Goal: Task Accomplishment & Management: Use online tool/utility

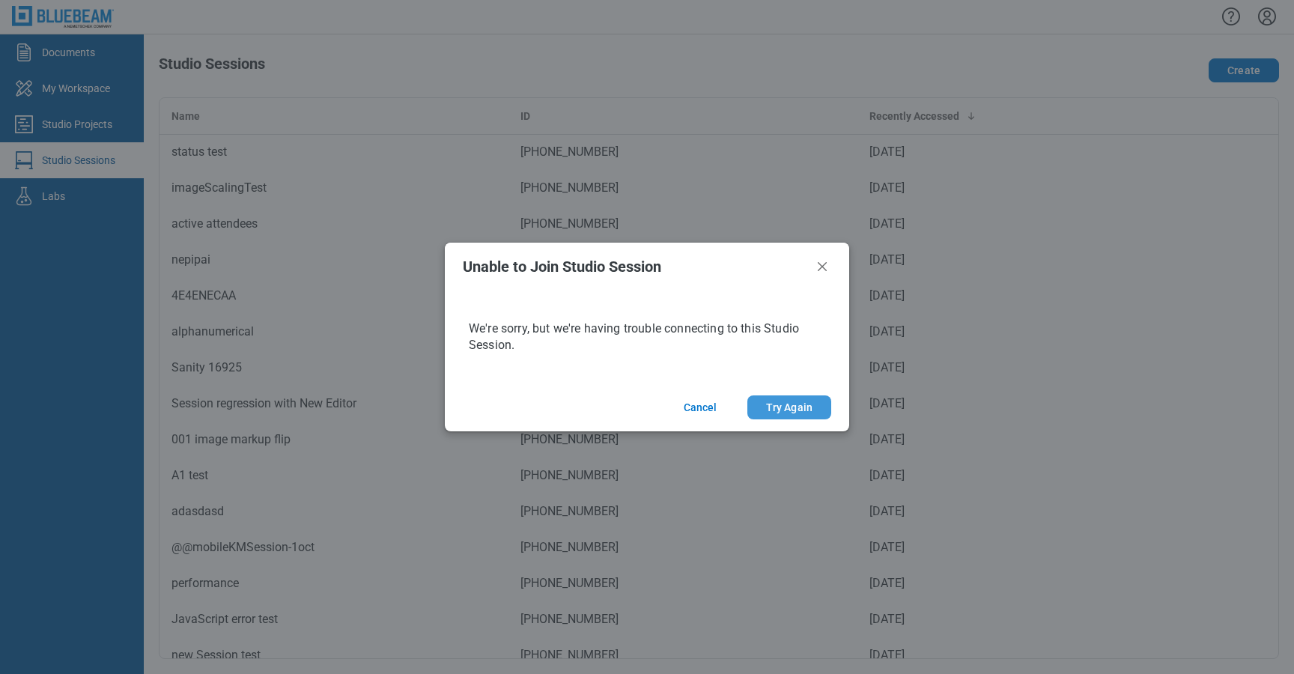
click at [772, 404] on button "Try Again" at bounding box center [789, 407] width 84 height 24
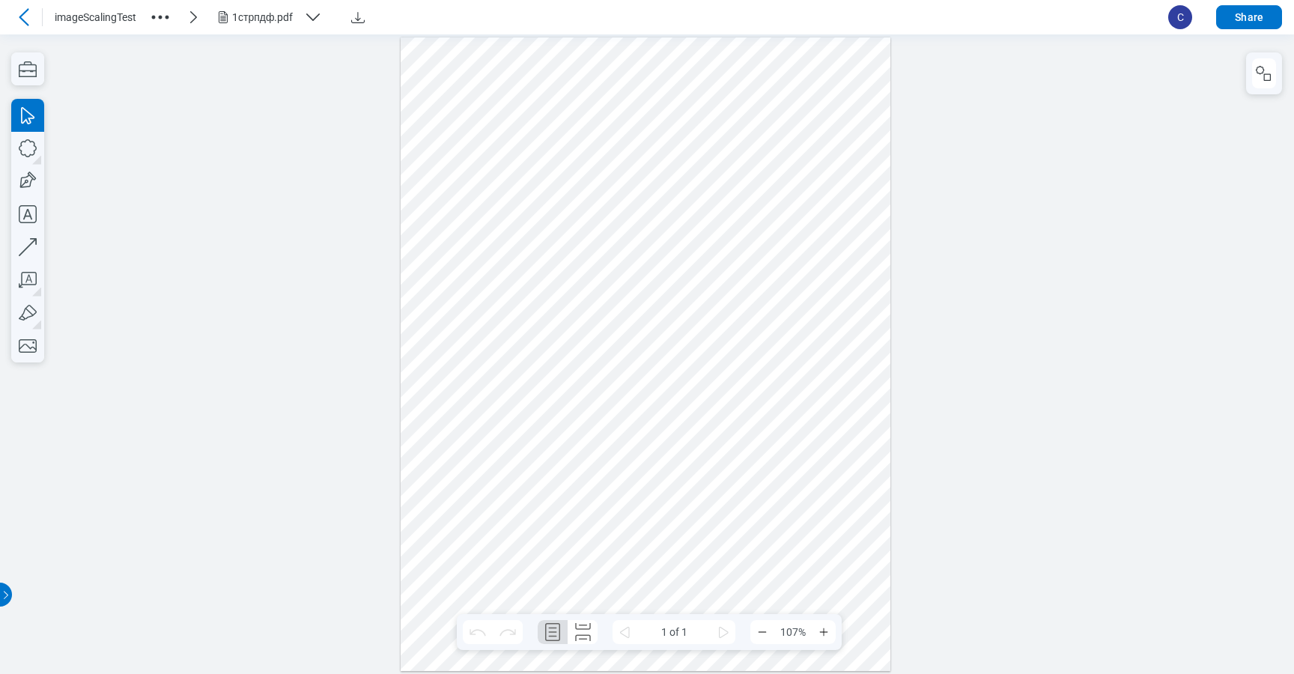
click at [630, 145] on div at bounding box center [646, 353] width 490 height 633
click at [1262, 76] on icon "button" at bounding box center [1264, 73] width 18 height 18
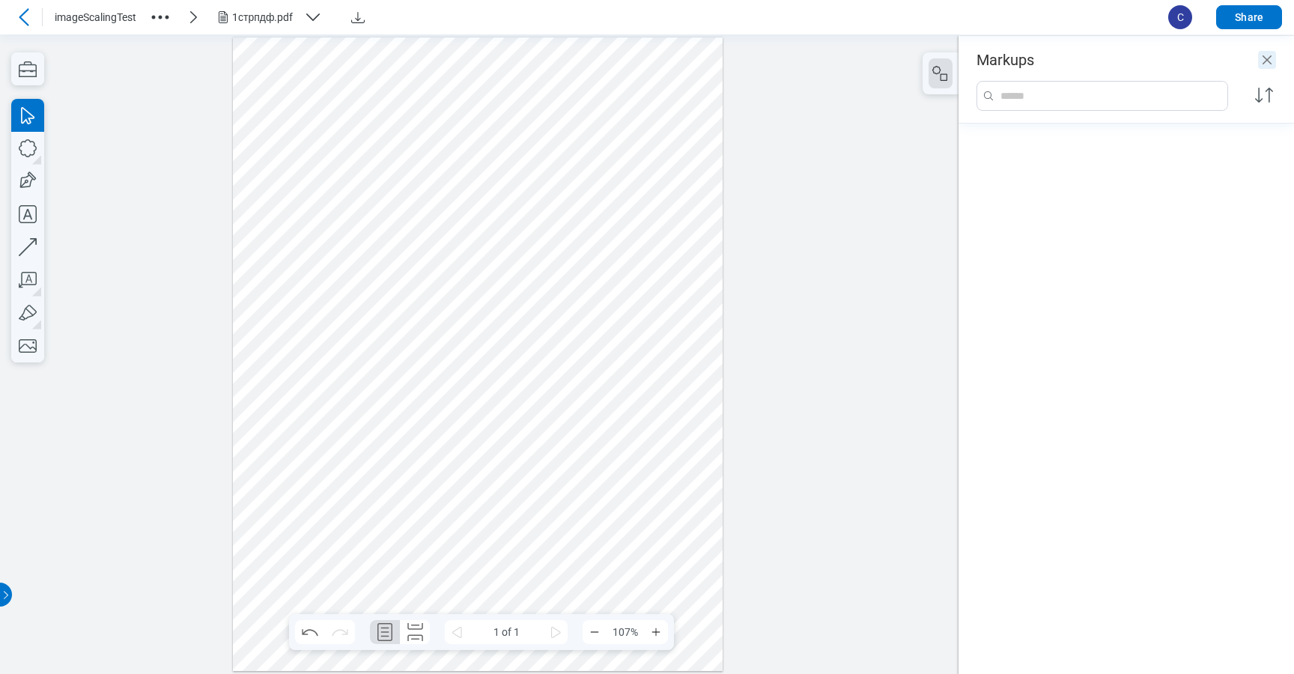
click at [1269, 64] on icon "Close" at bounding box center [1267, 60] width 18 height 18
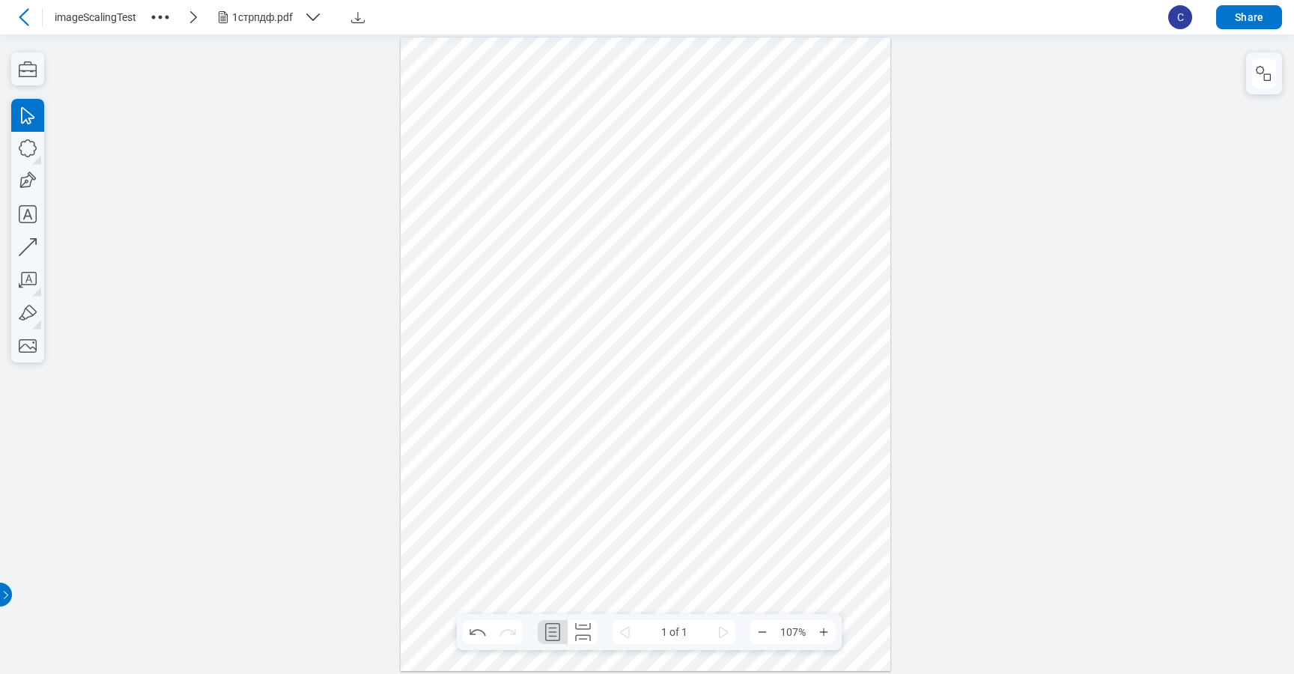
drag, startPoint x: 1241, startPoint y: 67, endPoint x: 1252, endPoint y: 101, distance: 35.3
click at [1241, 67] on div at bounding box center [647, 353] width 1294 height 639
click at [1252, 67] on button "button" at bounding box center [1264, 73] width 24 height 30
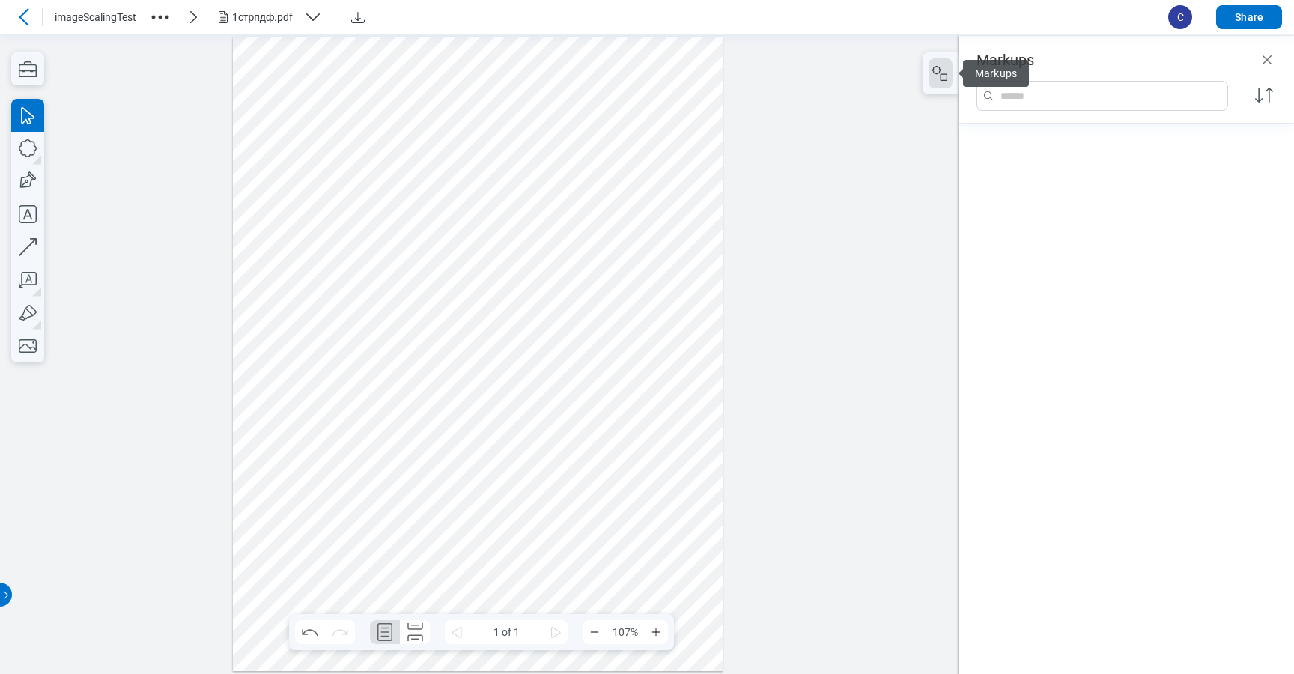
click at [1252, 67] on header "Markups" at bounding box center [1125, 52] width 335 height 33
click at [1259, 67] on icon "Close" at bounding box center [1267, 60] width 18 height 18
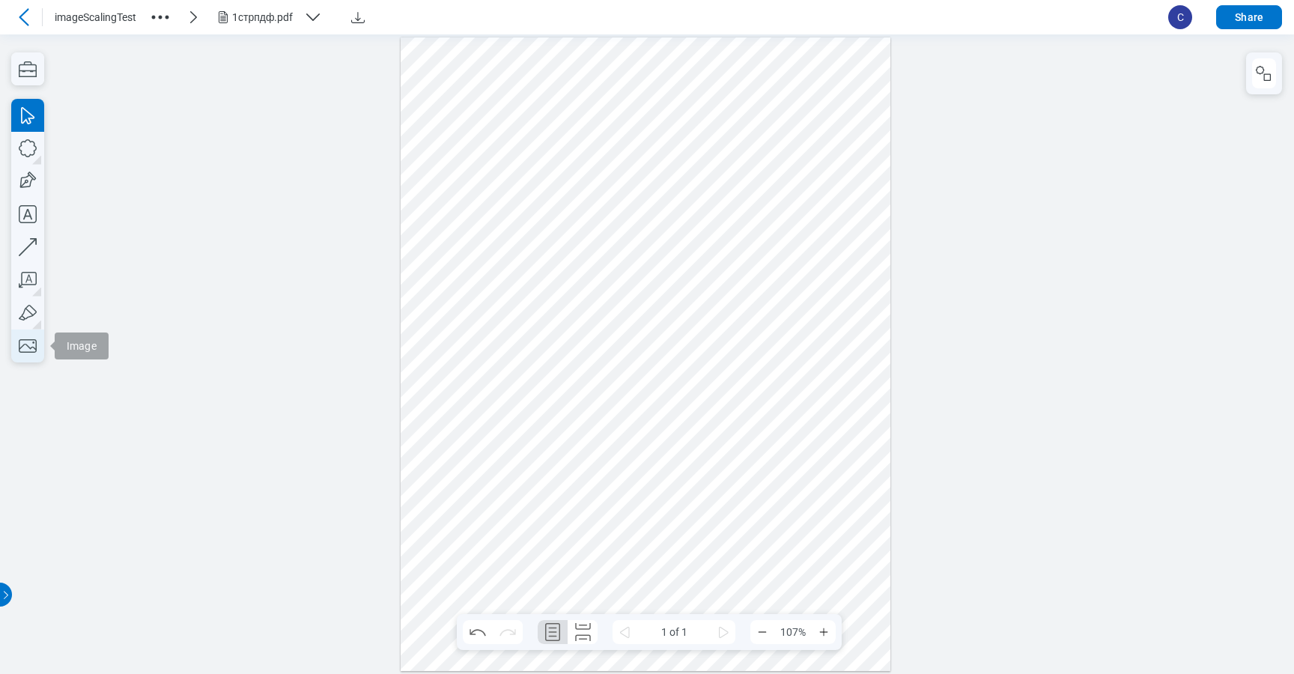
click at [19, 359] on icon "button" at bounding box center [27, 345] width 33 height 33
drag, startPoint x: 558, startPoint y: 91, endPoint x: 621, endPoint y: 128, distance: 73.5
click at [621, 128] on div at bounding box center [646, 353] width 490 height 633
click at [1263, 68] on icon "button" at bounding box center [1260, 70] width 8 height 8
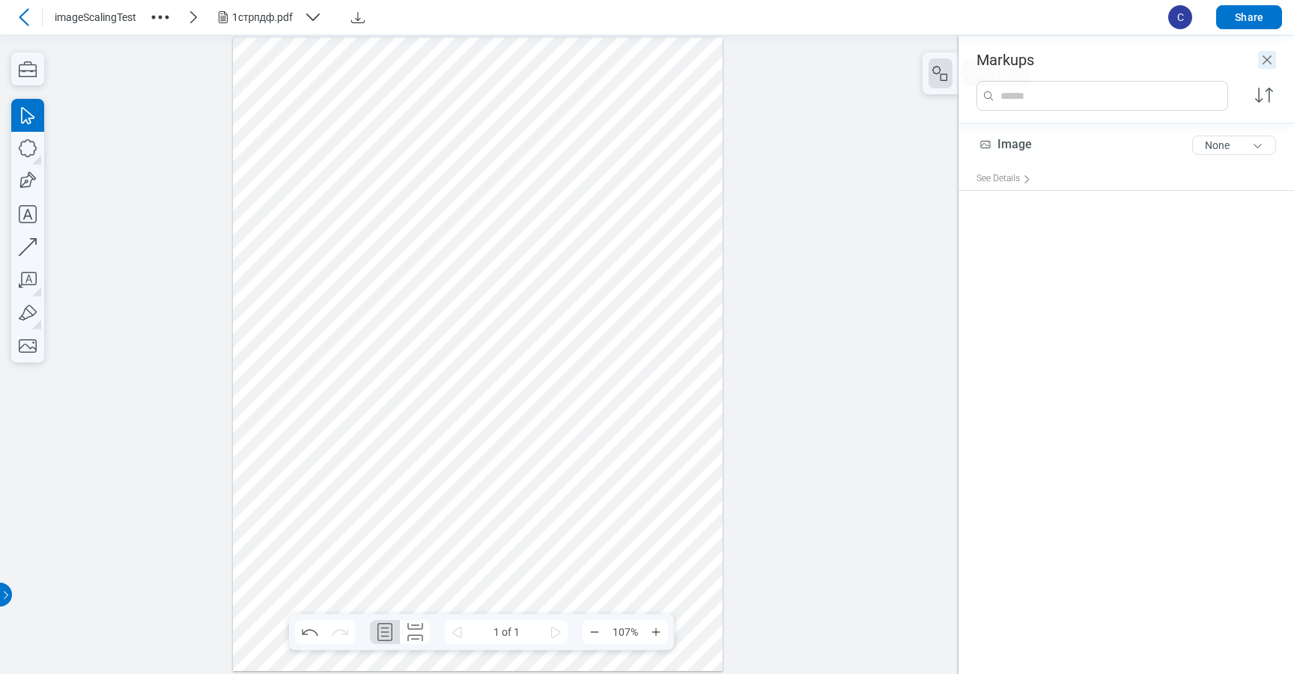
click at [1259, 65] on icon "Close" at bounding box center [1267, 60] width 18 height 18
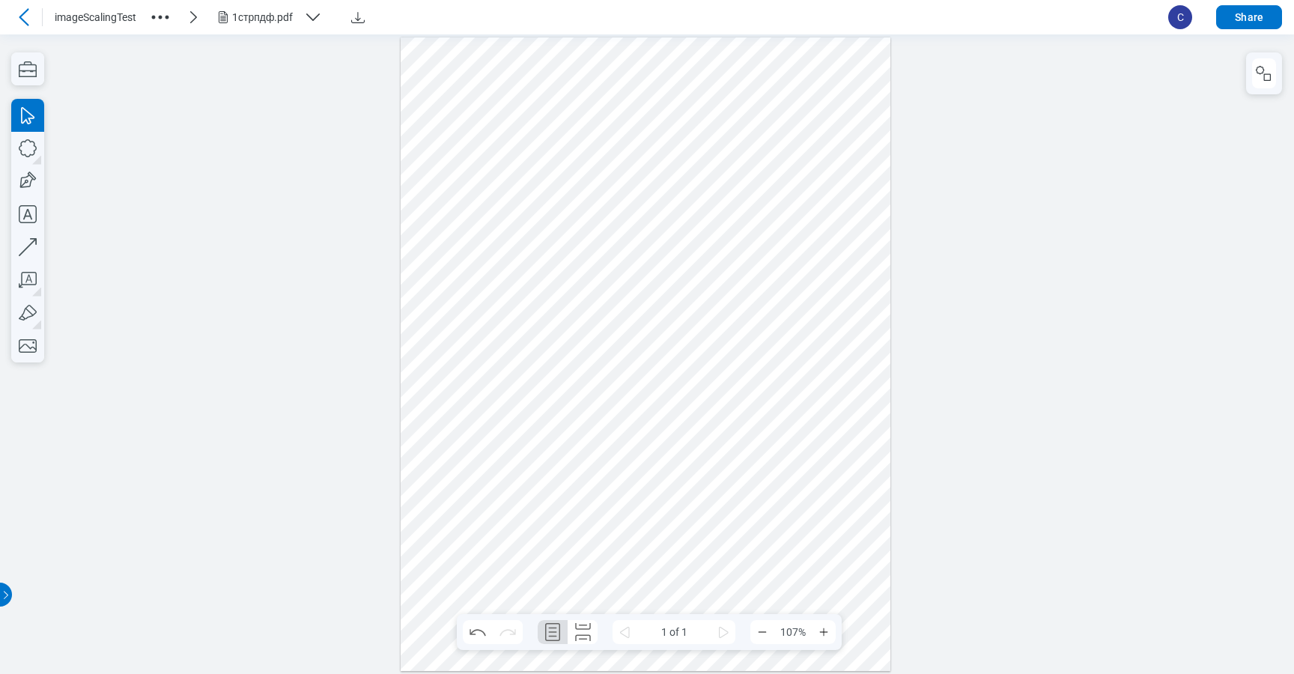
click at [810, 257] on div at bounding box center [646, 353] width 490 height 633
click at [32, 20] on icon at bounding box center [24, 17] width 18 height 18
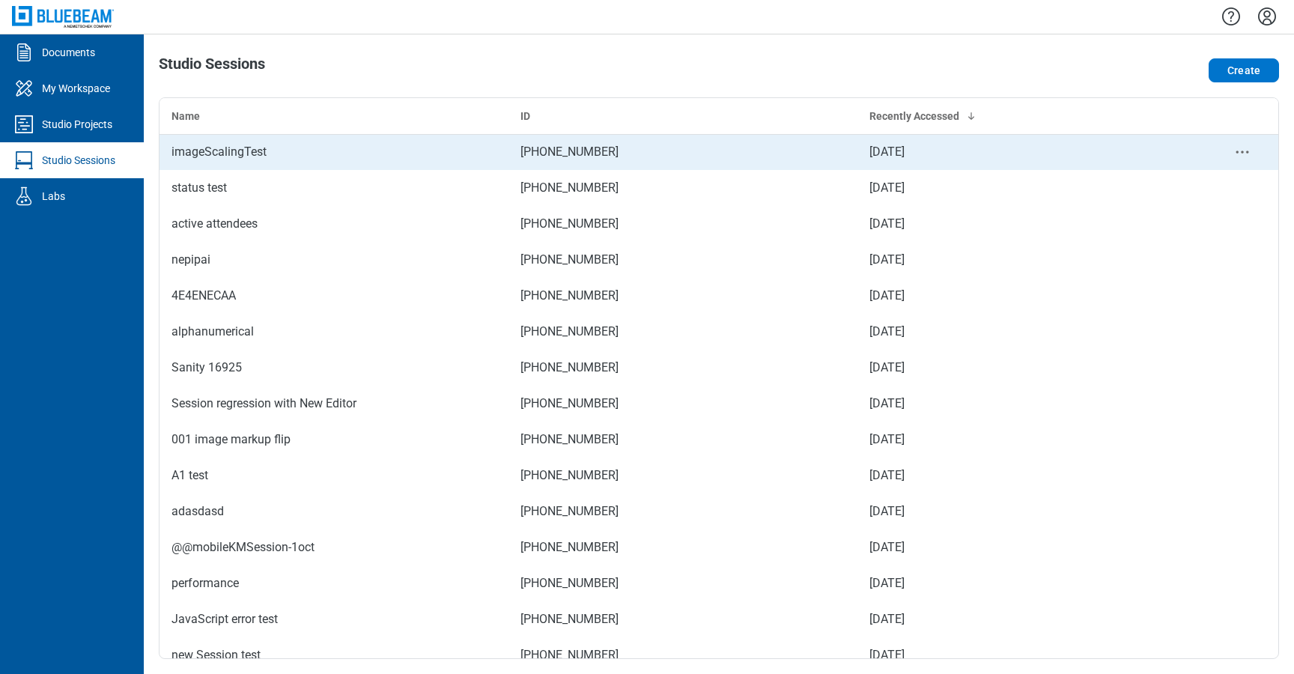
click at [321, 150] on div "imageScalingTest" at bounding box center [333, 152] width 325 height 18
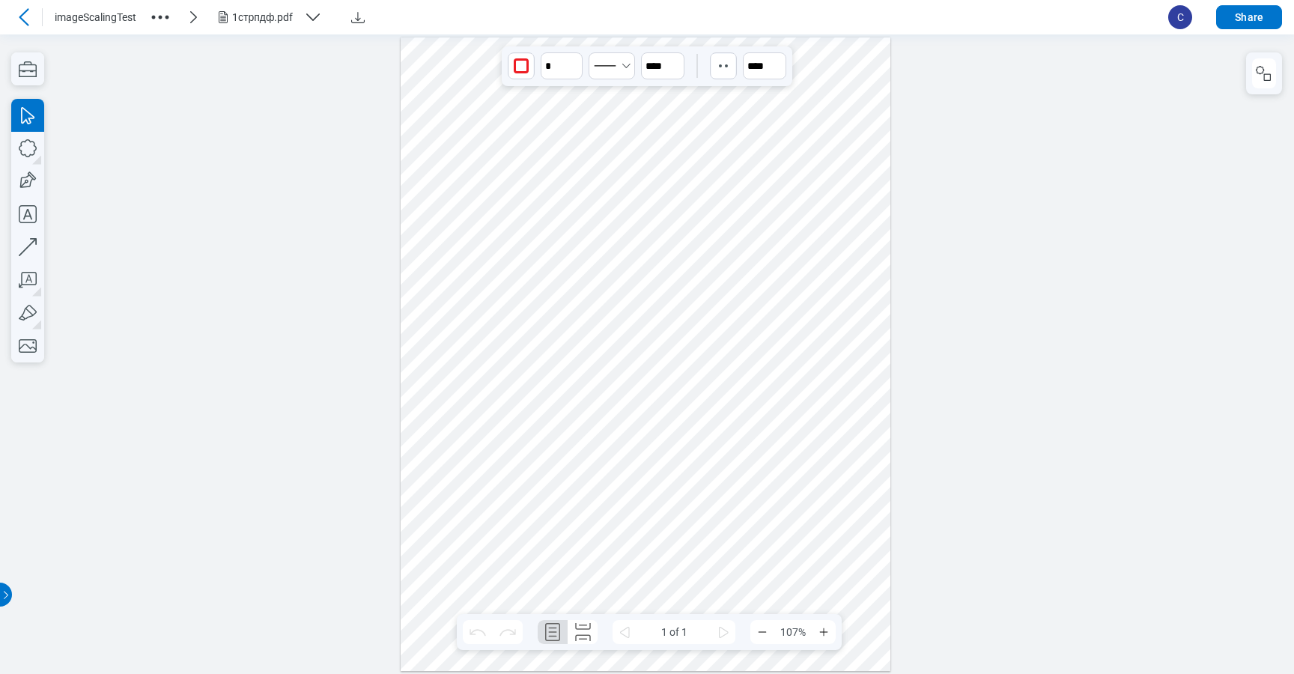
click at [651, 420] on div at bounding box center [646, 353] width 490 height 633
